Goal: Information Seeking & Learning: Understand process/instructions

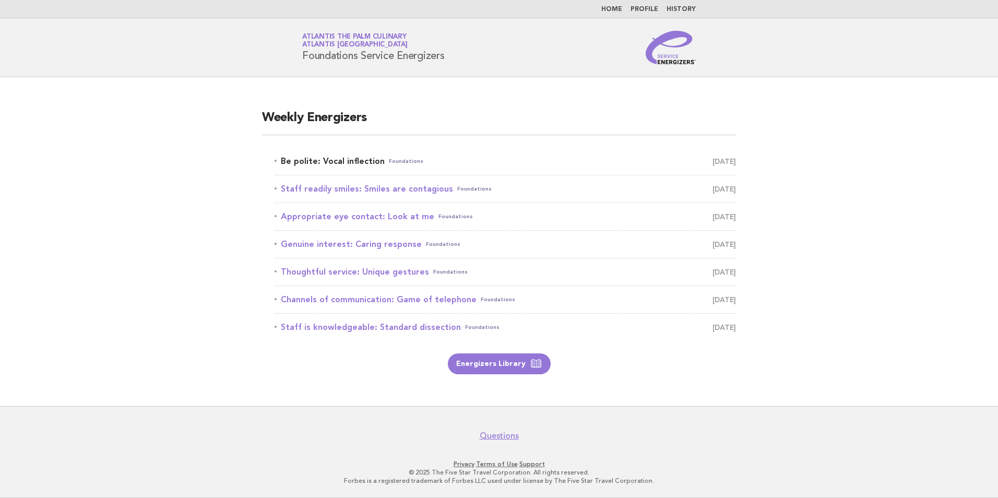
click at [419, 162] on link "Be polite: Vocal inflection Foundations August 24" at bounding box center [505, 161] width 461 height 15
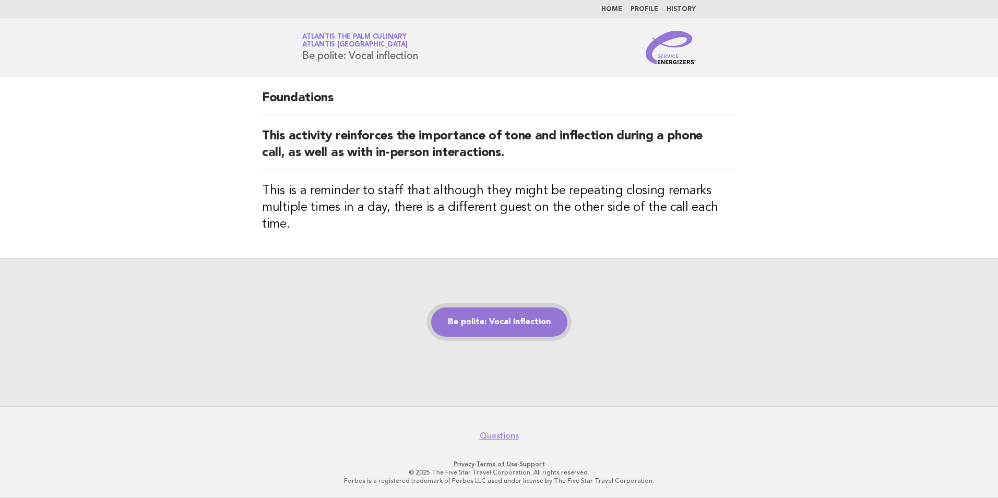
click at [513, 319] on link "Be polite: Vocal inflection" at bounding box center [499, 321] width 136 height 29
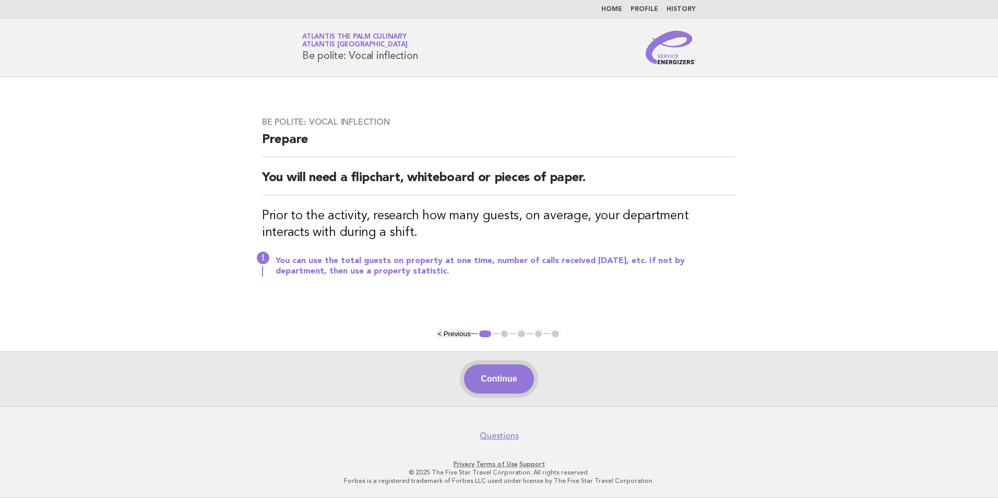
click at [481, 390] on button "Continue" at bounding box center [498, 378] width 69 height 29
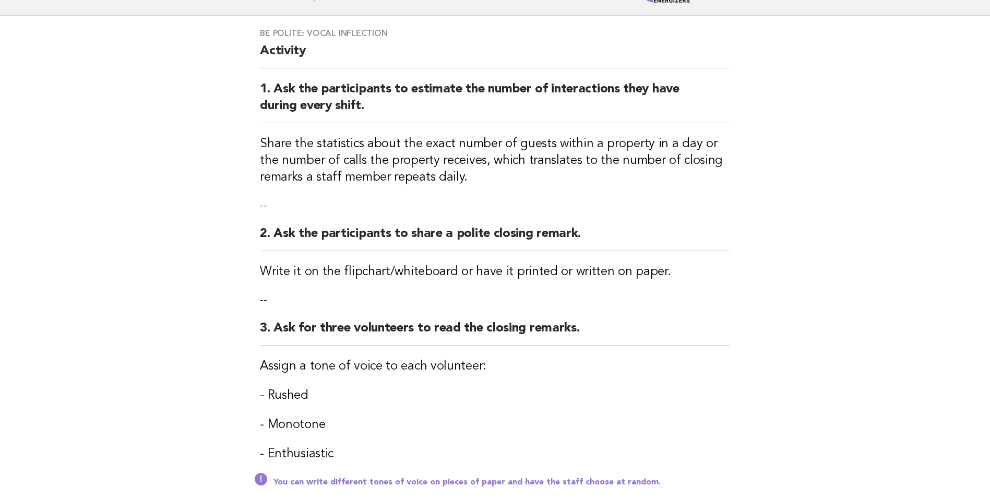
scroll to position [157, 0]
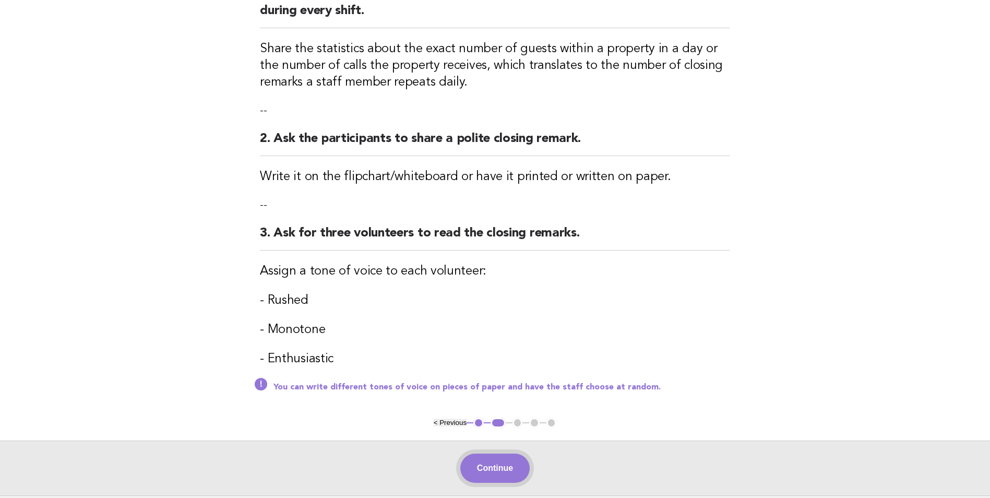
click at [503, 470] on button "Continue" at bounding box center [494, 468] width 69 height 29
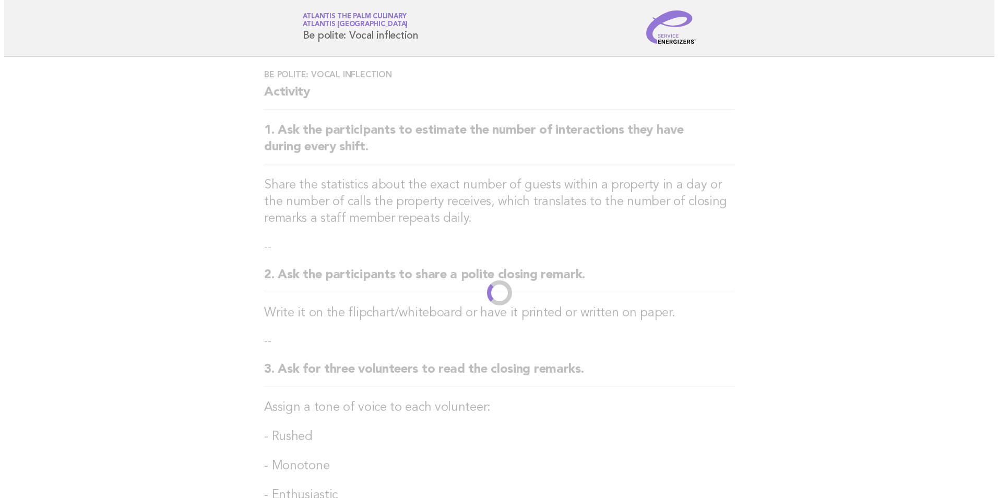
scroll to position [0, 0]
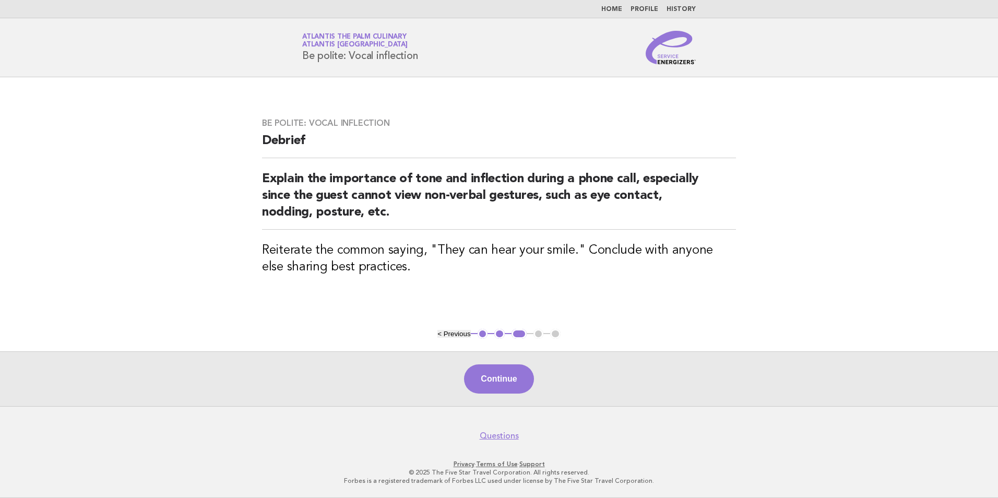
click at [485, 332] on button "1" at bounding box center [483, 334] width 10 height 10
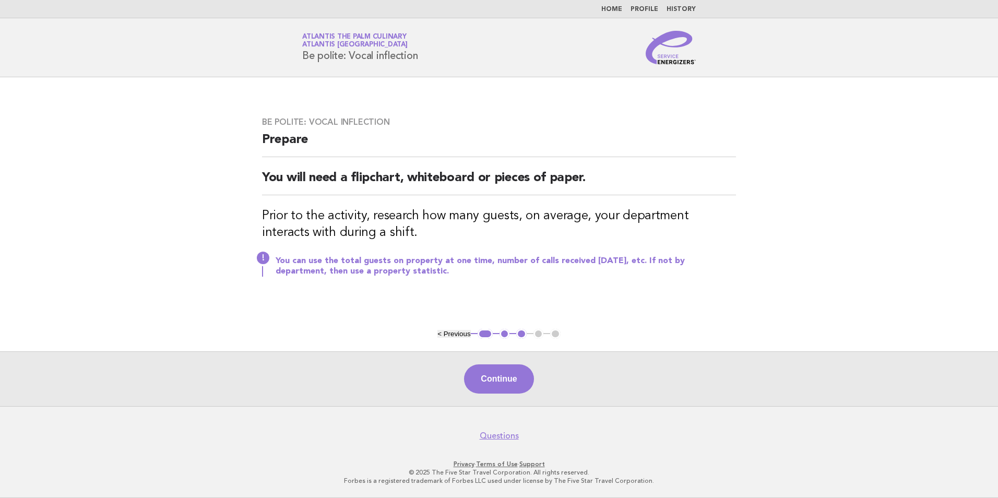
click at [445, 331] on button "< Previous" at bounding box center [453, 334] width 33 height 8
click at [452, 335] on button "< Previous" at bounding box center [453, 334] width 33 height 8
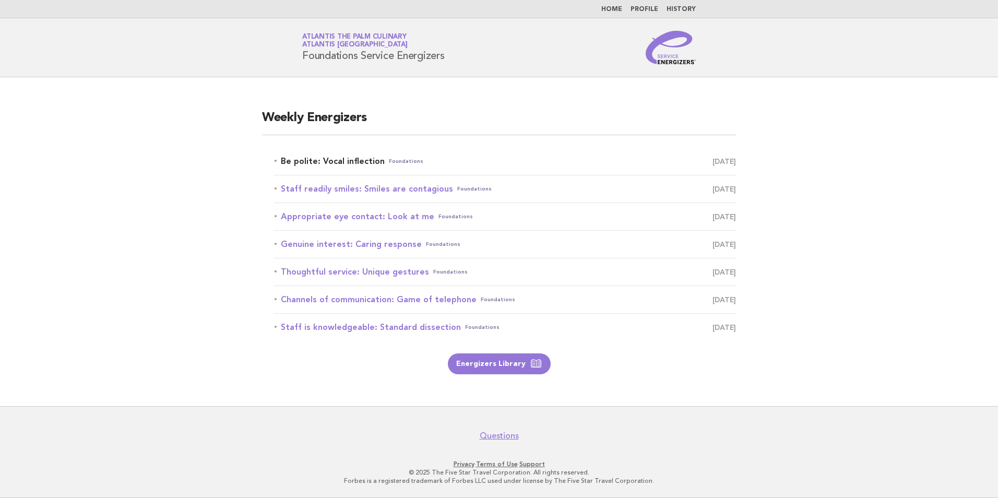
click at [358, 161] on link "Be polite: Vocal inflection Foundations [DATE]" at bounding box center [505, 161] width 461 height 15
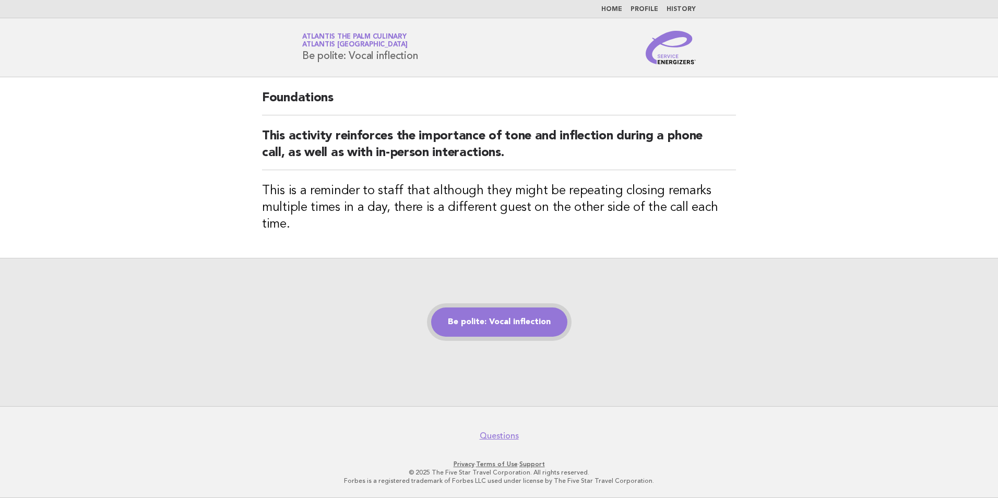
click at [477, 309] on link "Be polite: Vocal inflection" at bounding box center [499, 321] width 136 height 29
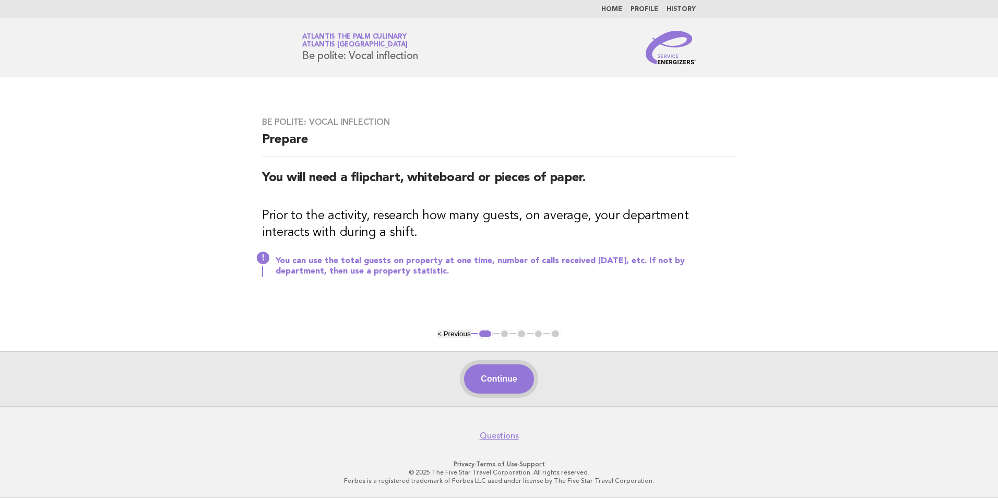
click at [501, 378] on button "Continue" at bounding box center [498, 378] width 69 height 29
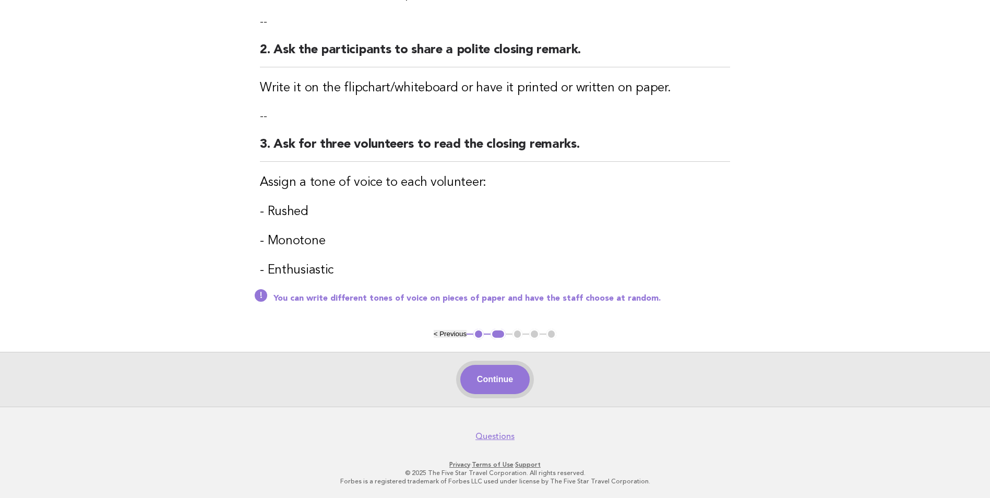
click at [507, 383] on button "Continue" at bounding box center [494, 379] width 69 height 29
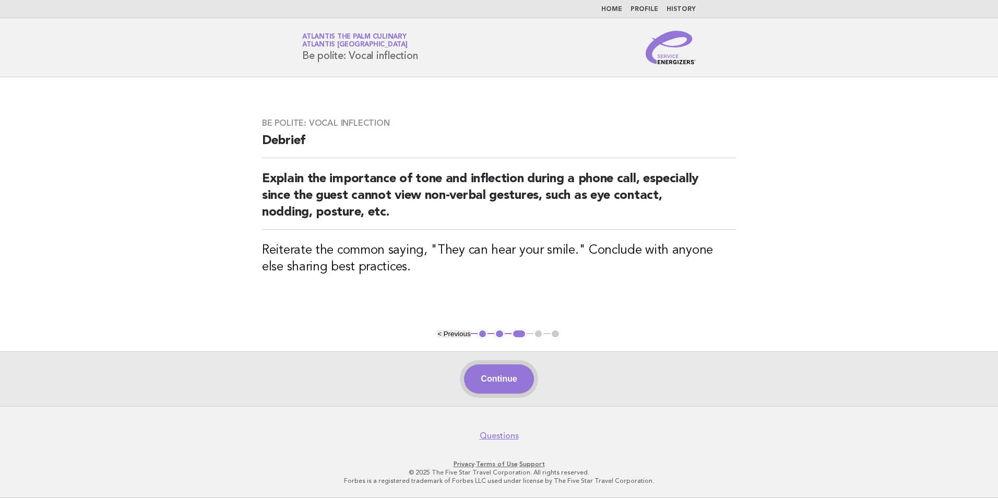
click at [500, 383] on button "Continue" at bounding box center [498, 378] width 69 height 29
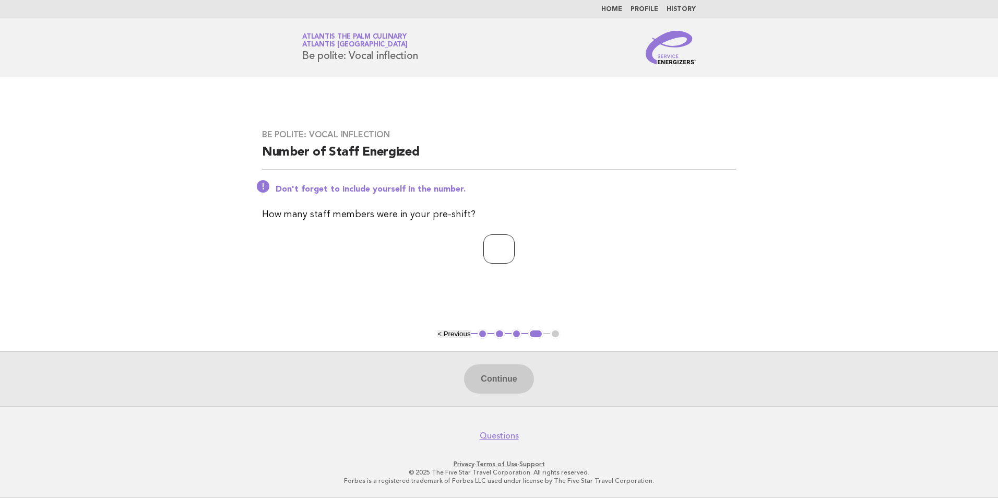
click at [495, 249] on input "number" at bounding box center [498, 248] width 31 height 29
type input "**"
click at [511, 379] on button "Continue" at bounding box center [498, 378] width 69 height 29
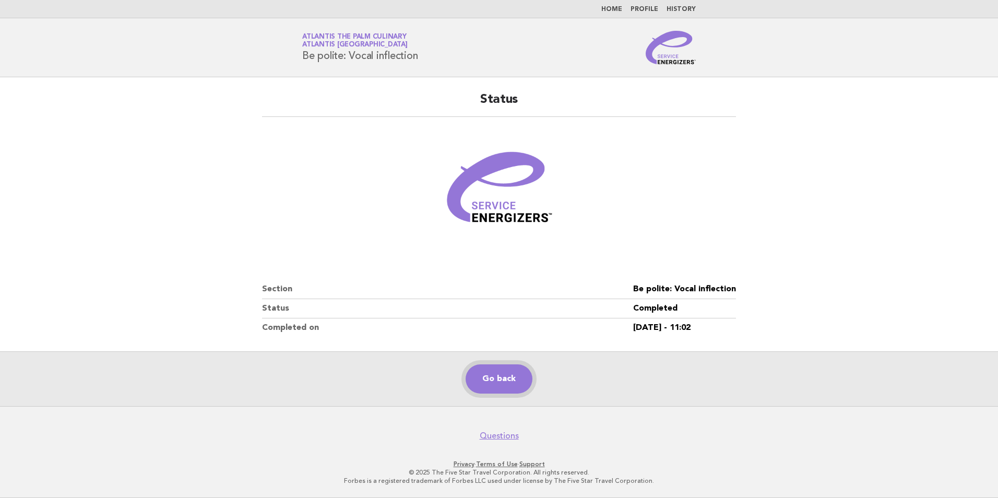
click at [487, 377] on link "Go back" at bounding box center [499, 378] width 67 height 29
